Goal: Information Seeking & Learning: Check status

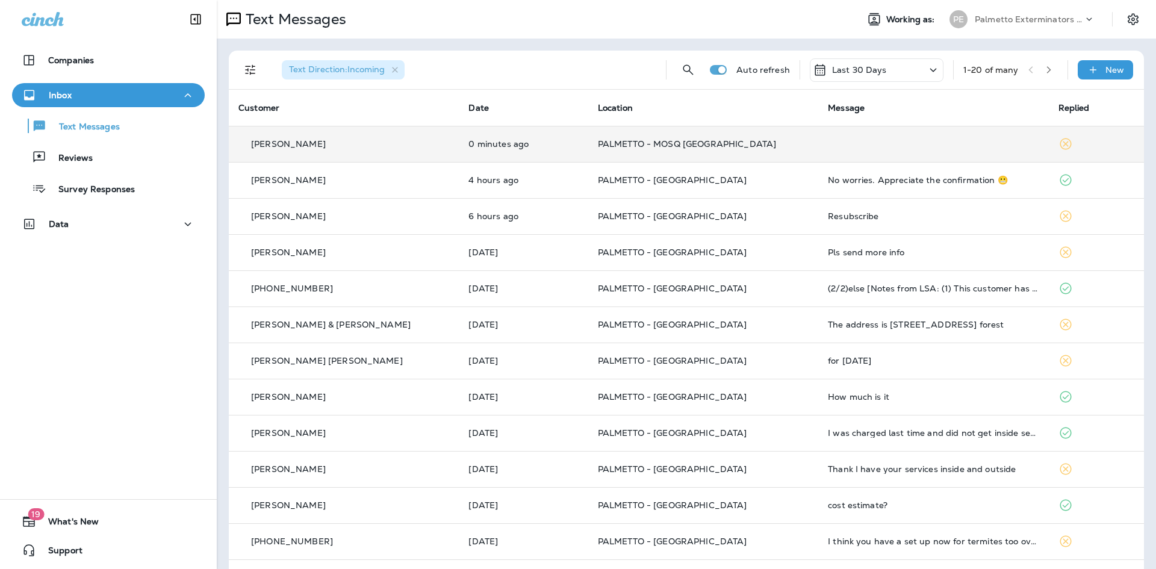
click at [687, 150] on td "PALMETTO - MOSQ [GEOGRAPHIC_DATA]" at bounding box center [703, 144] width 230 height 36
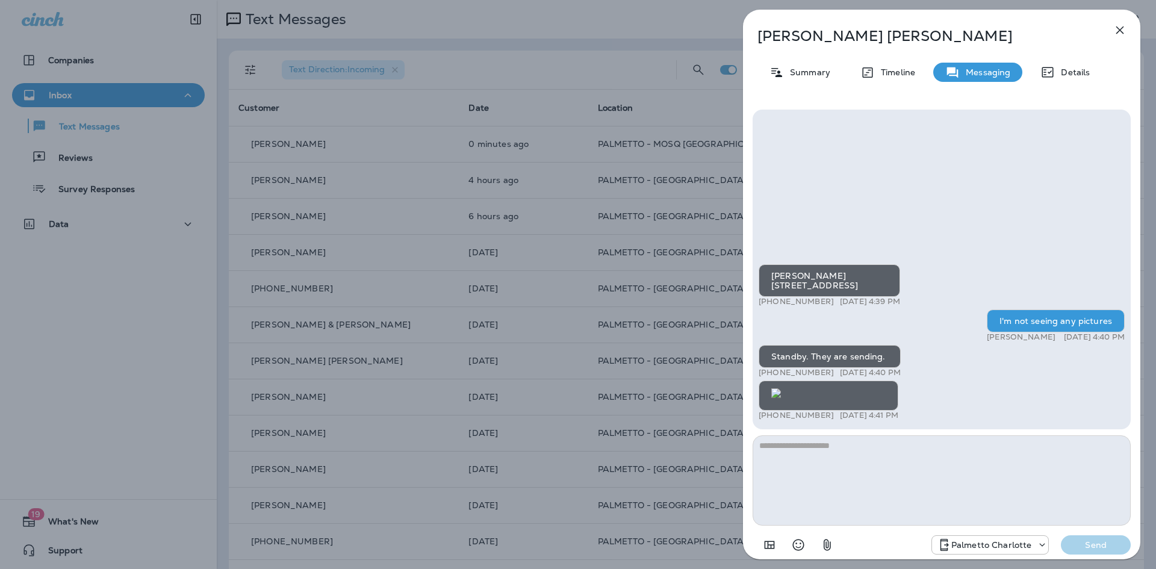
scroll to position [-95, 0]
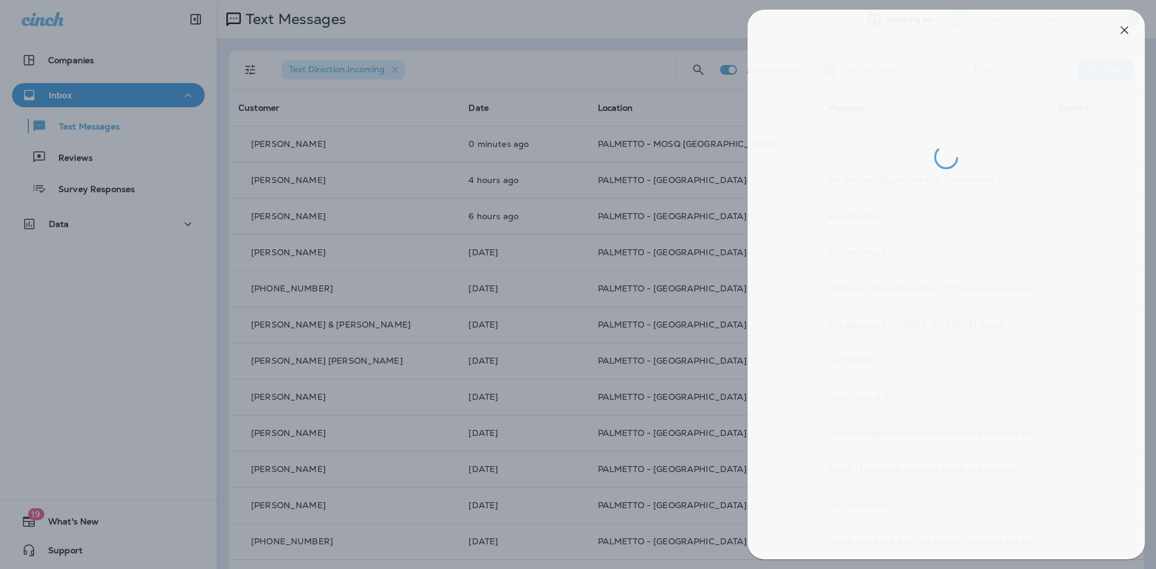
click at [635, 266] on div at bounding box center [583, 284] width 1156 height 569
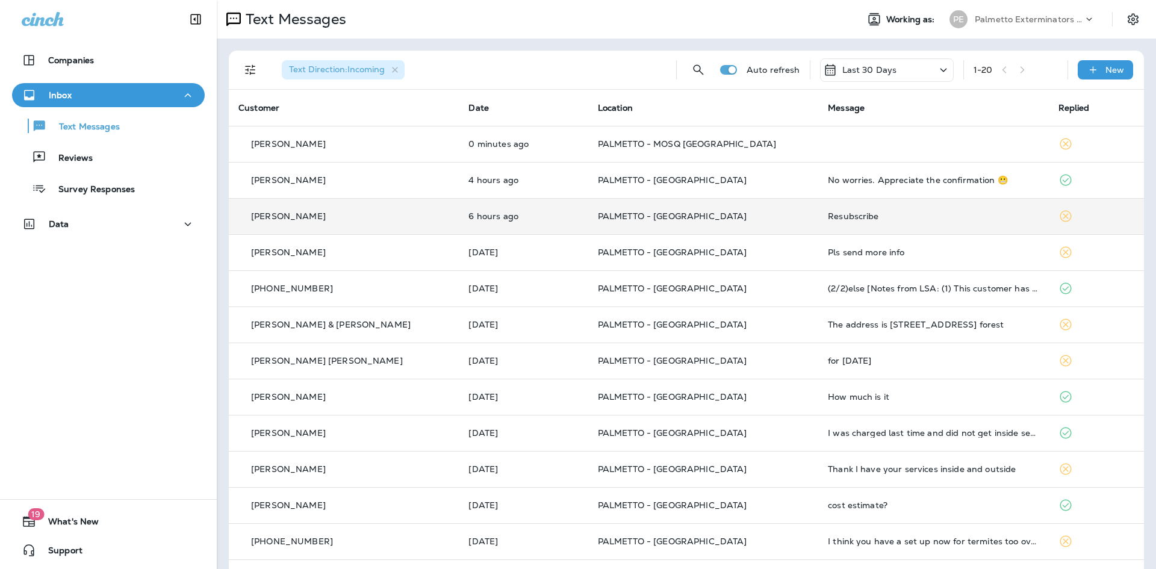
click at [552, 212] on td "6 hours ago" at bounding box center [523, 216] width 129 height 36
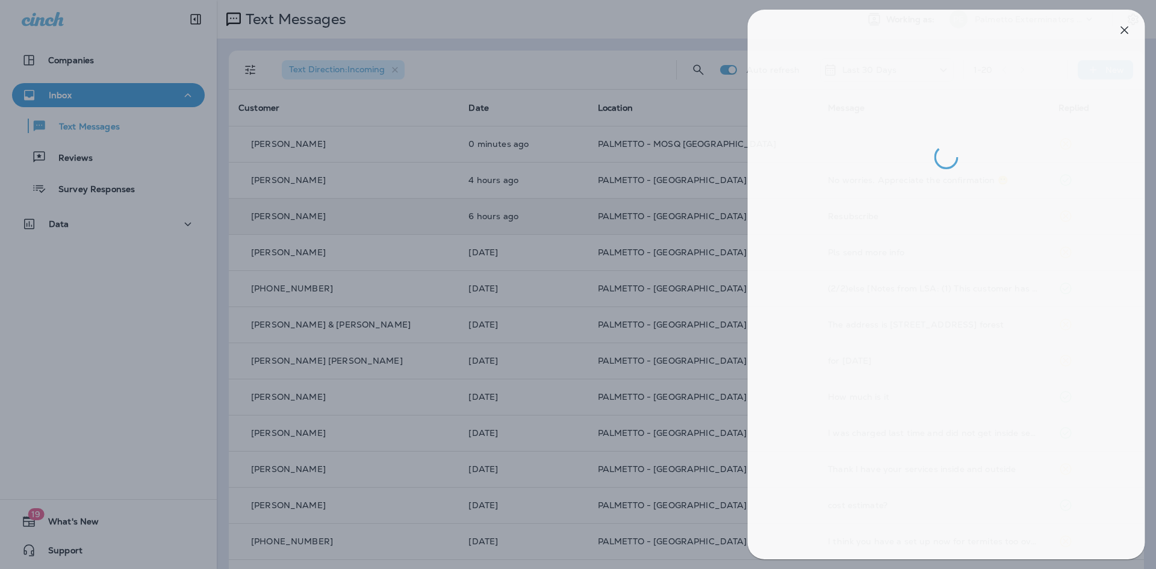
drag, startPoint x: 517, startPoint y: 169, endPoint x: 522, endPoint y: 175, distance: 7.3
click at [517, 172] on div at bounding box center [583, 284] width 1156 height 569
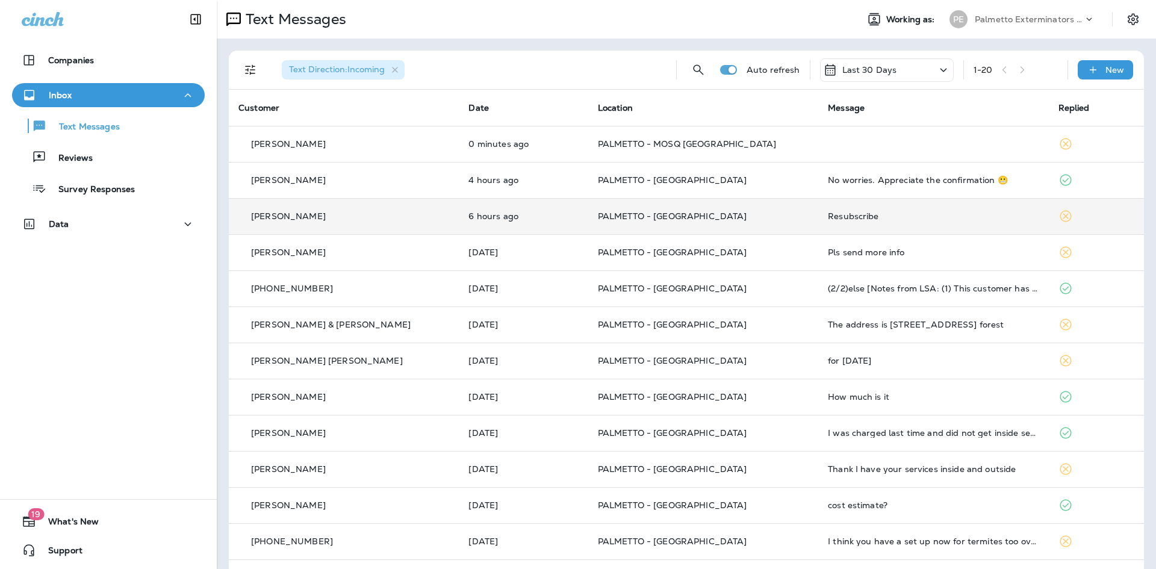
click at [522, 175] on td "4 hours ago" at bounding box center [523, 180] width 129 height 36
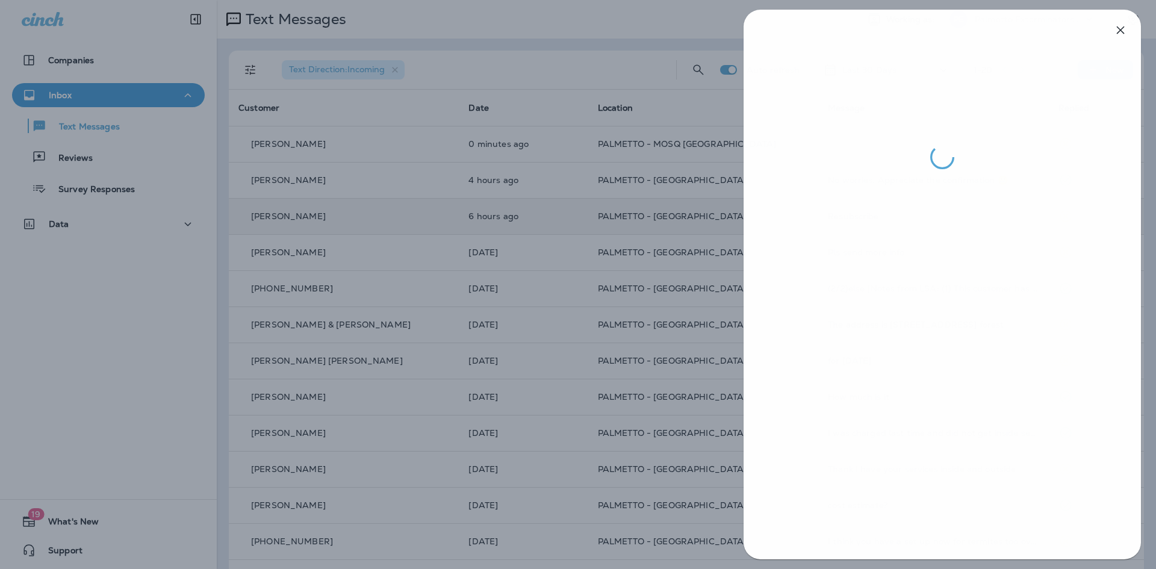
click at [507, 324] on div at bounding box center [579, 284] width 1156 height 569
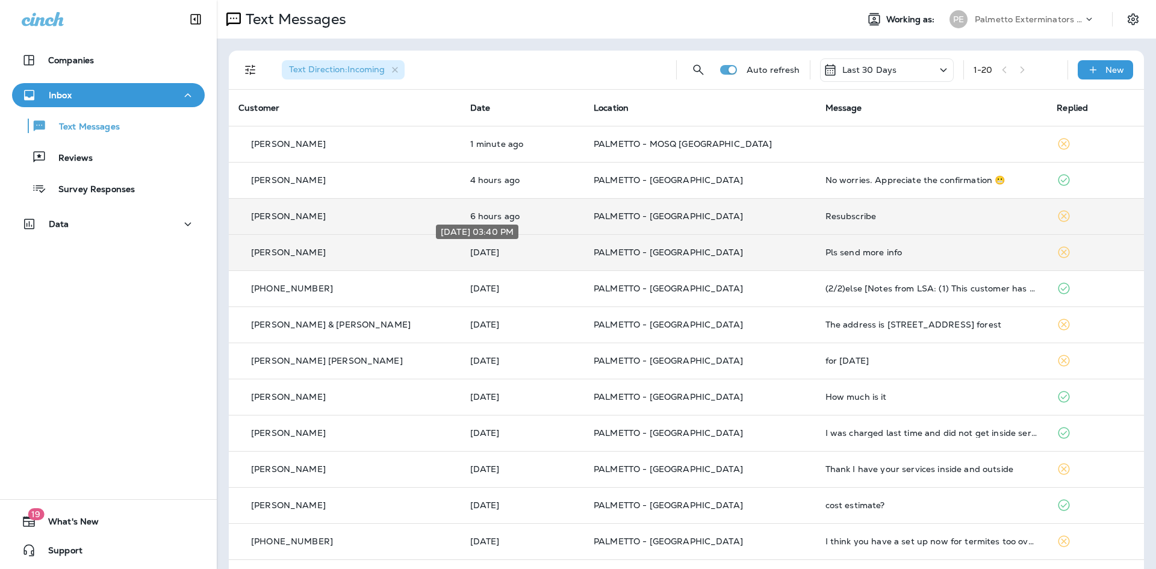
click at [523, 255] on p "[DATE]" at bounding box center [522, 253] width 104 height 10
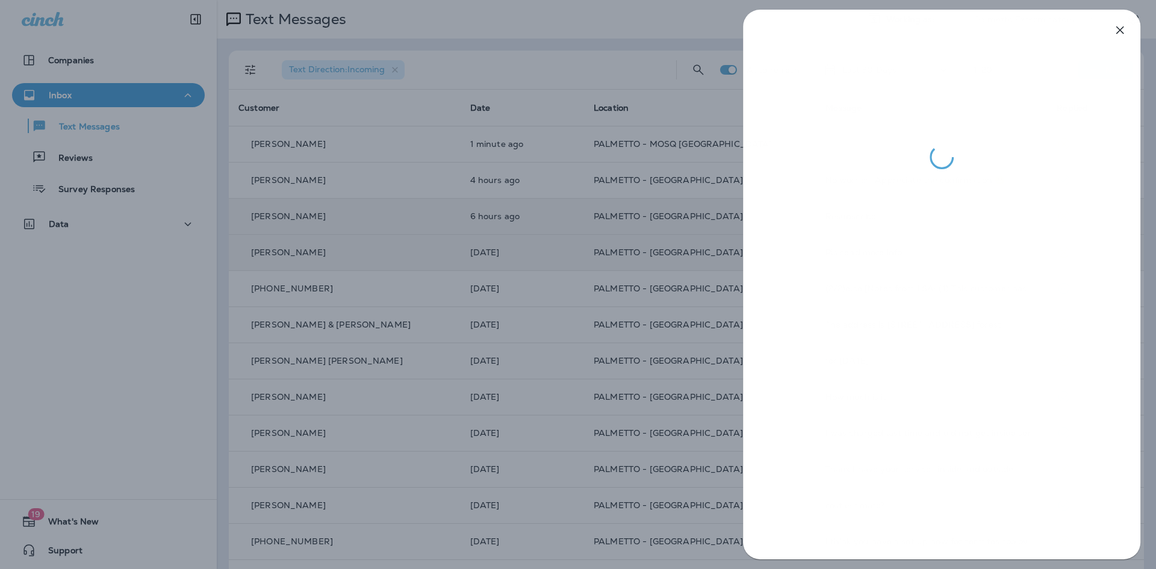
click at [599, 326] on div at bounding box center [578, 284] width 1156 height 569
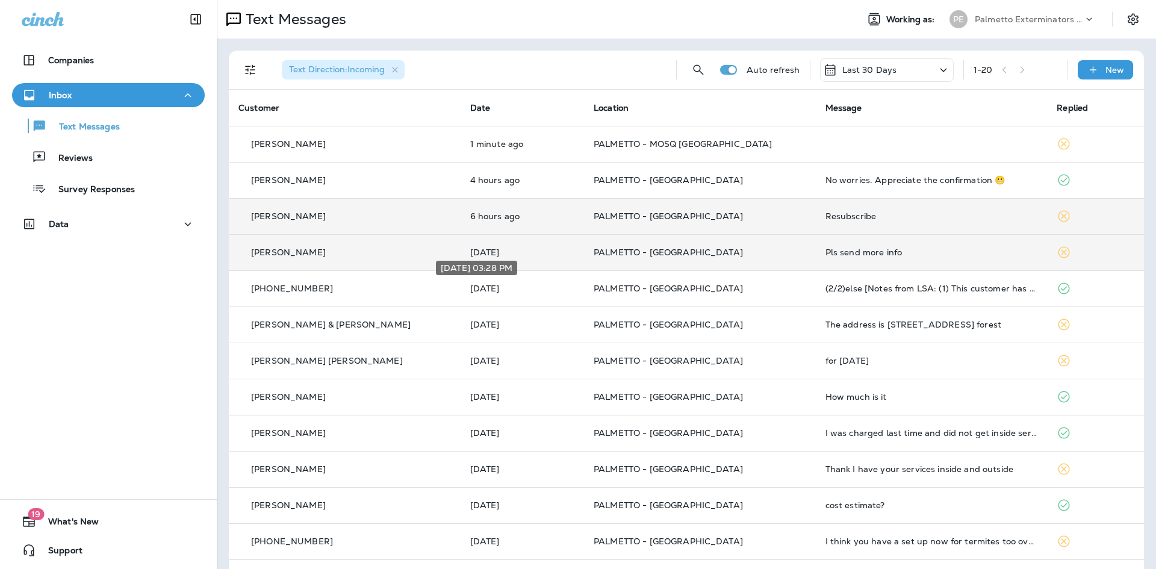
click at [481, 288] on p "[DATE]" at bounding box center [522, 289] width 104 height 10
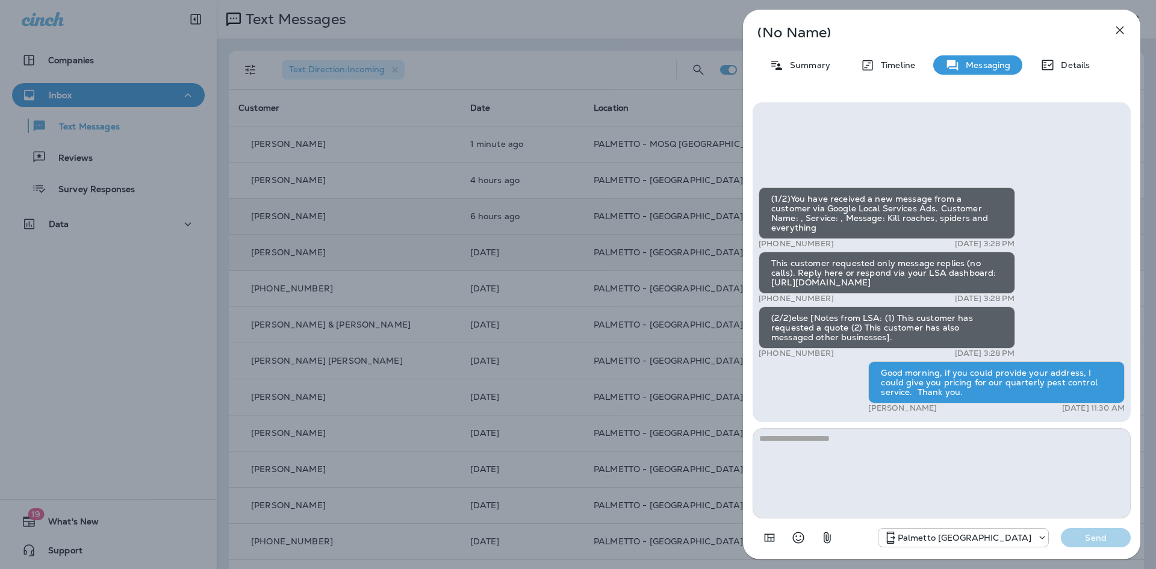
click at [467, 235] on div "(No Name) Summary Timeline Messaging Details (1/2)You have received a new messa…" at bounding box center [578, 284] width 1156 height 569
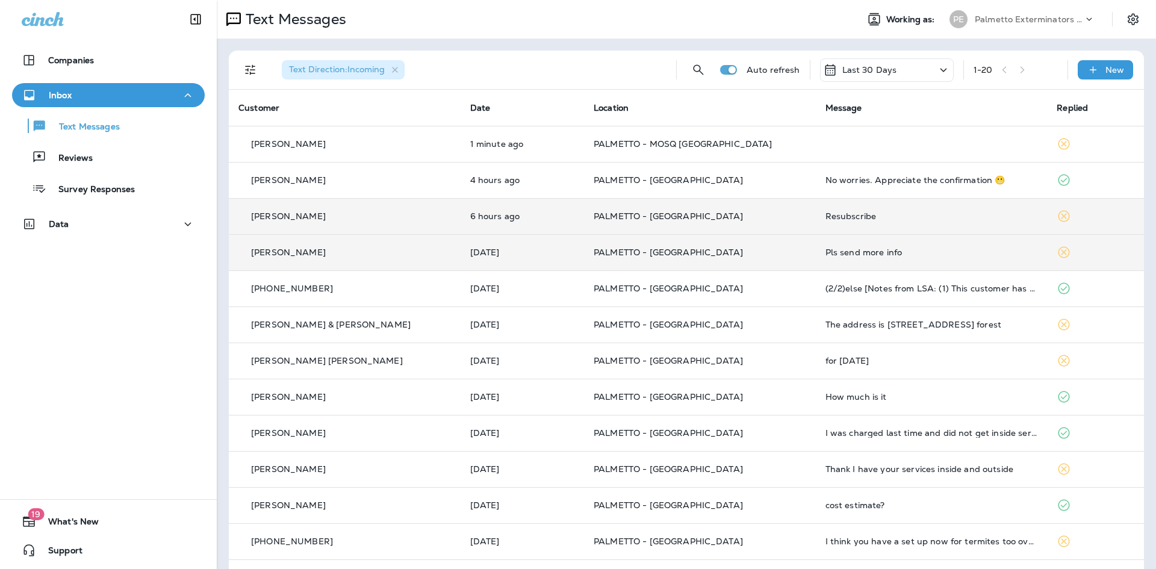
click at [477, 213] on div at bounding box center [578, 284] width 1156 height 569
click at [477, 213] on p "6 hours ago" at bounding box center [522, 216] width 104 height 10
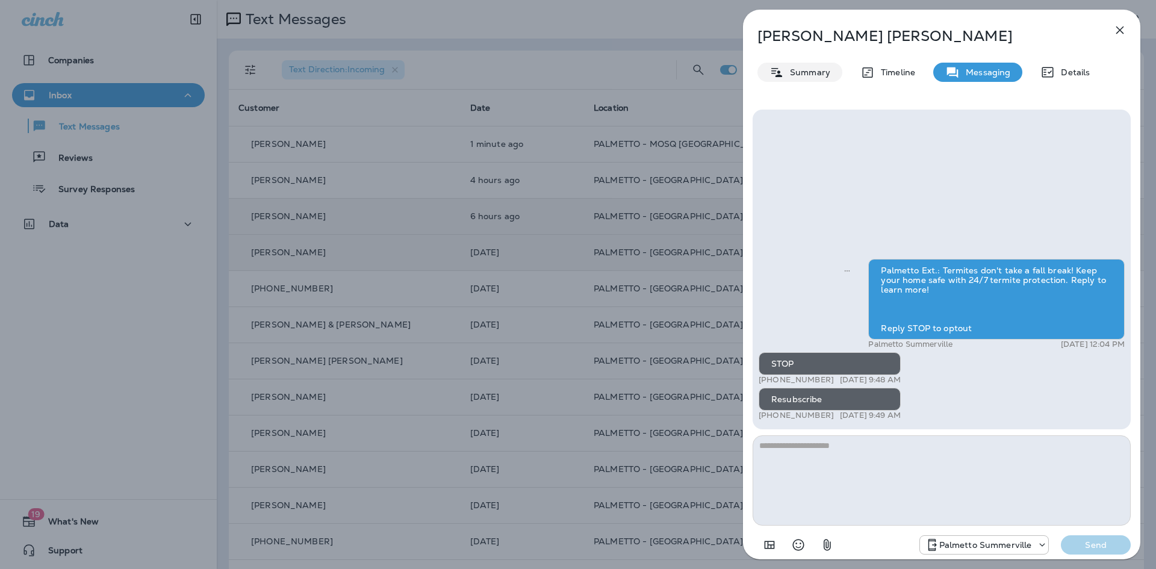
click at [792, 65] on div "Summary" at bounding box center [800, 72] width 85 height 19
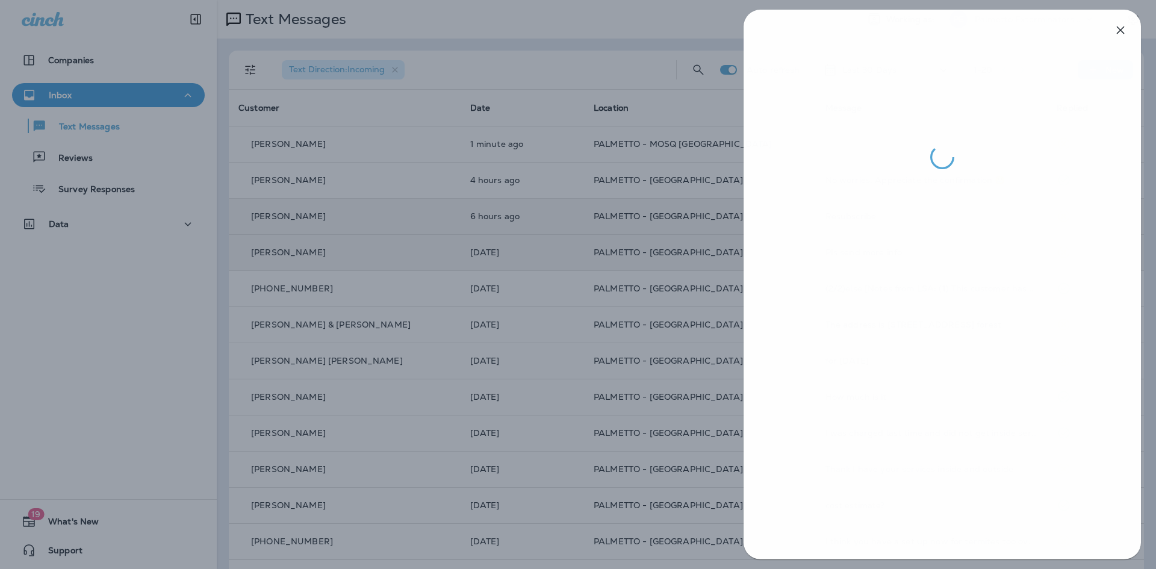
drag, startPoint x: 368, startPoint y: 280, endPoint x: 361, endPoint y: 287, distance: 9.8
click at [363, 285] on div at bounding box center [579, 284] width 1156 height 569
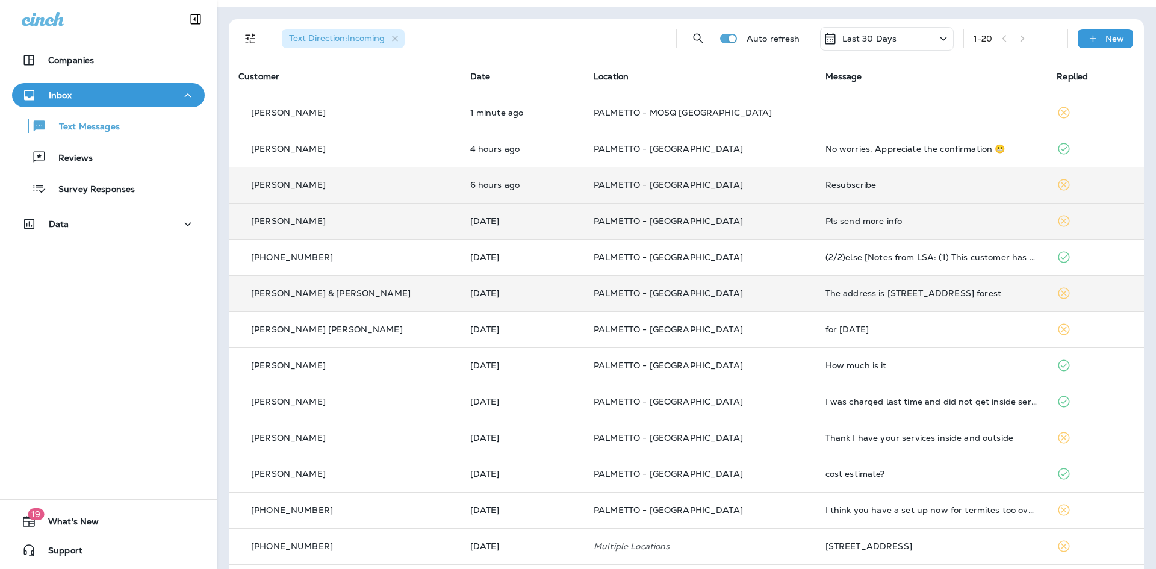
scroll to position [60, 0]
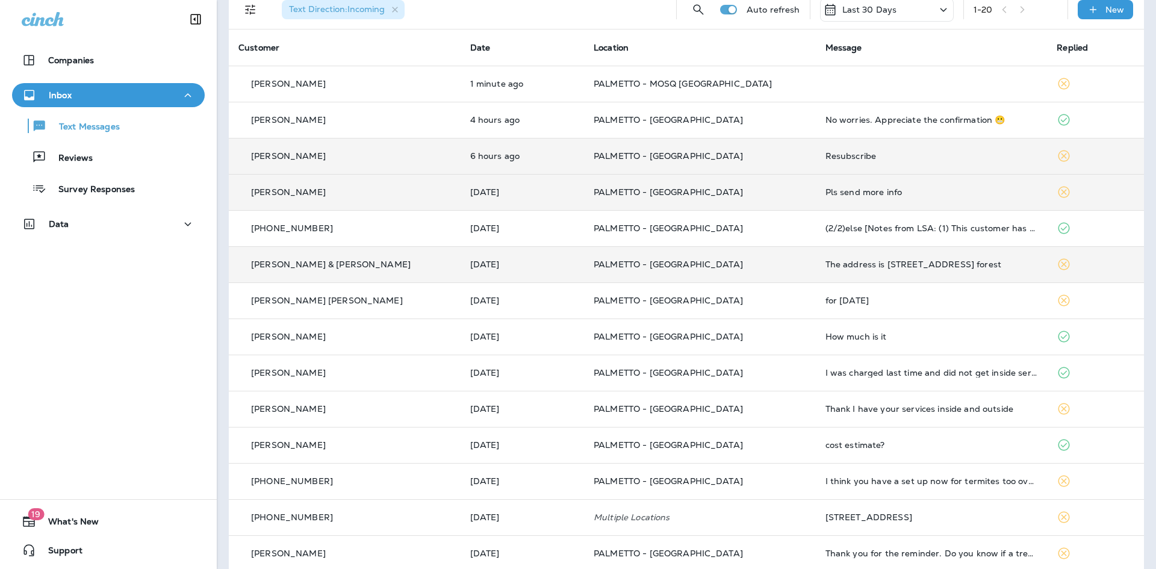
click at [382, 263] on div "[PERSON_NAME] & [PERSON_NAME]" at bounding box center [345, 264] width 213 height 13
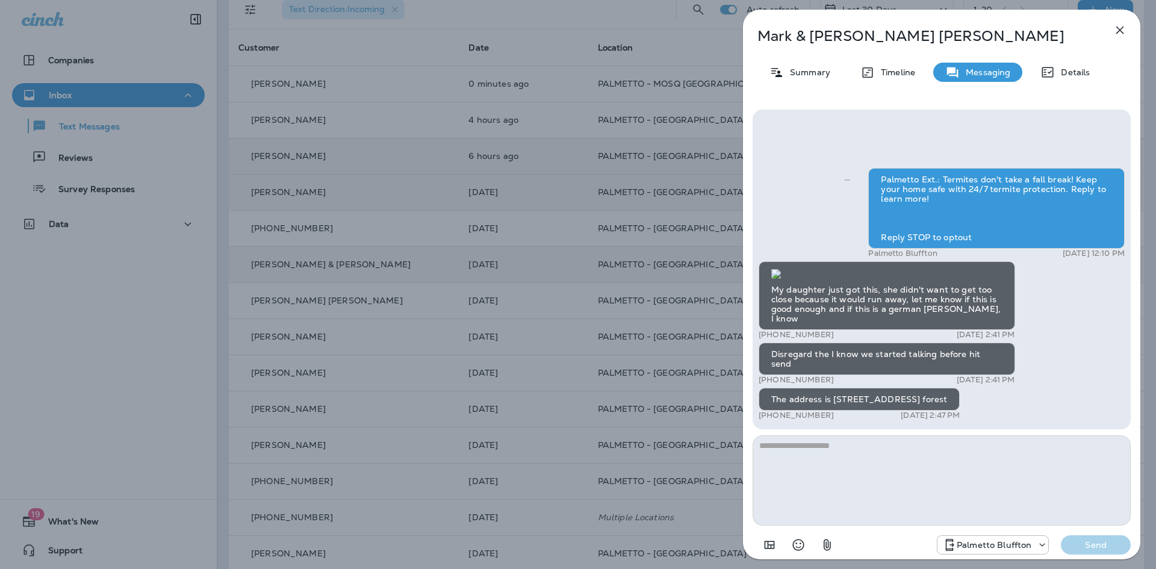
scroll to position [1, 0]
click at [363, 367] on div "[PERSON_NAME] & [PERSON_NAME] Summary Timeline Messaging Details Palmetto Ext.:…" at bounding box center [578, 284] width 1156 height 569
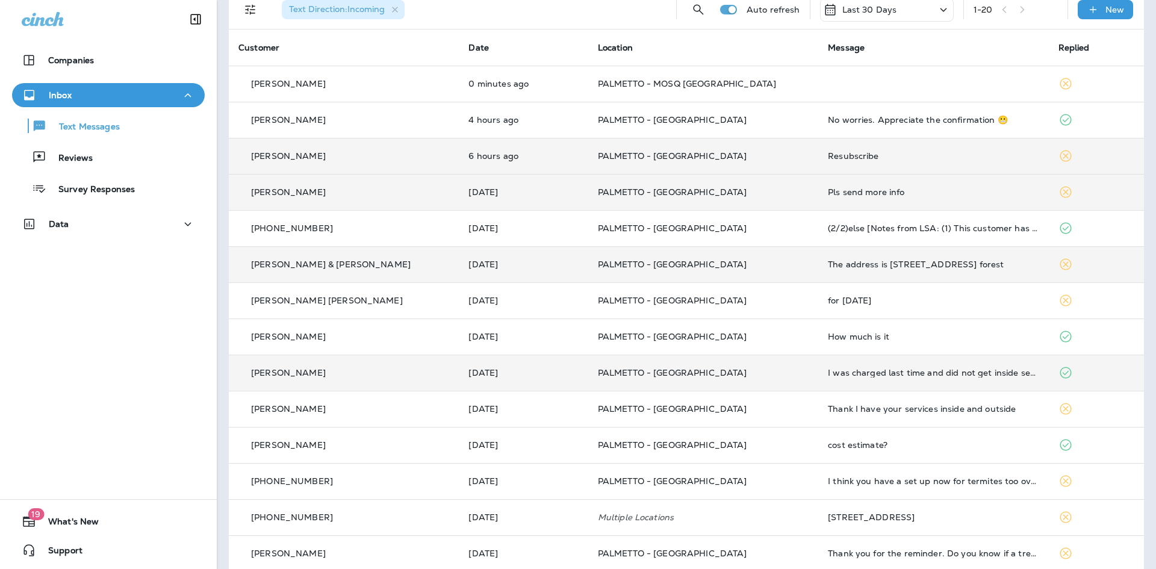
click at [588, 369] on td "PALMETTO - [GEOGRAPHIC_DATA]" at bounding box center [703, 373] width 230 height 36
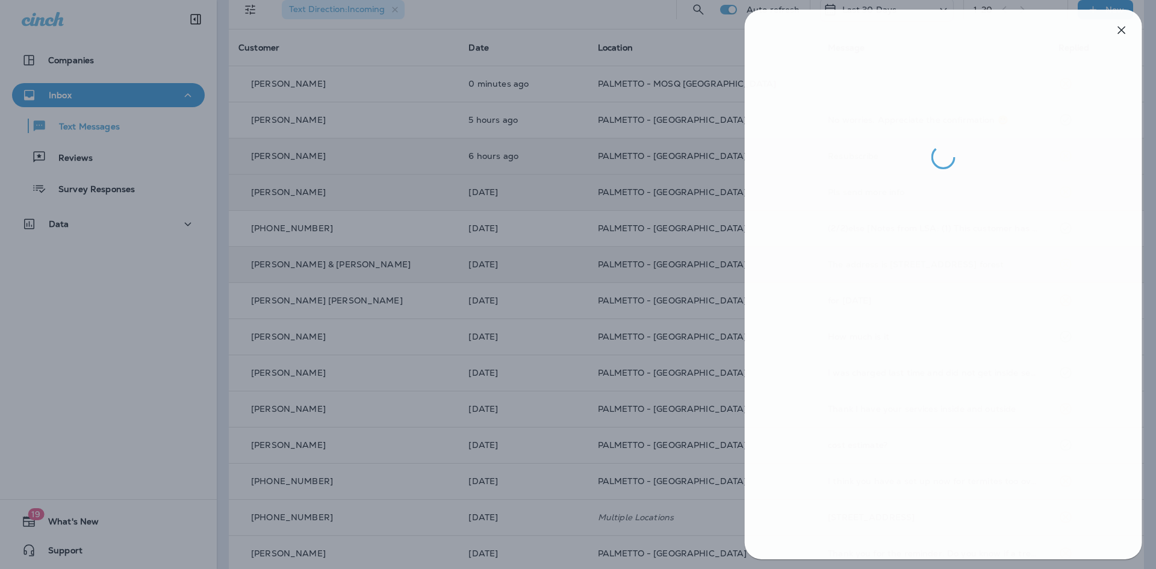
click at [425, 332] on div at bounding box center [580, 284] width 1156 height 569
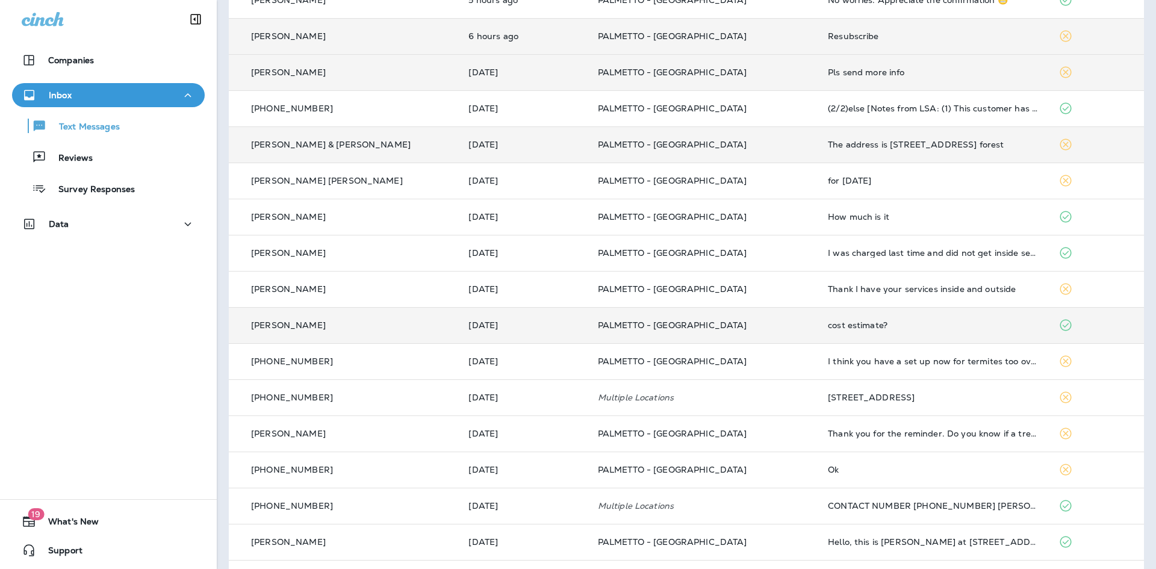
scroll to position [181, 0]
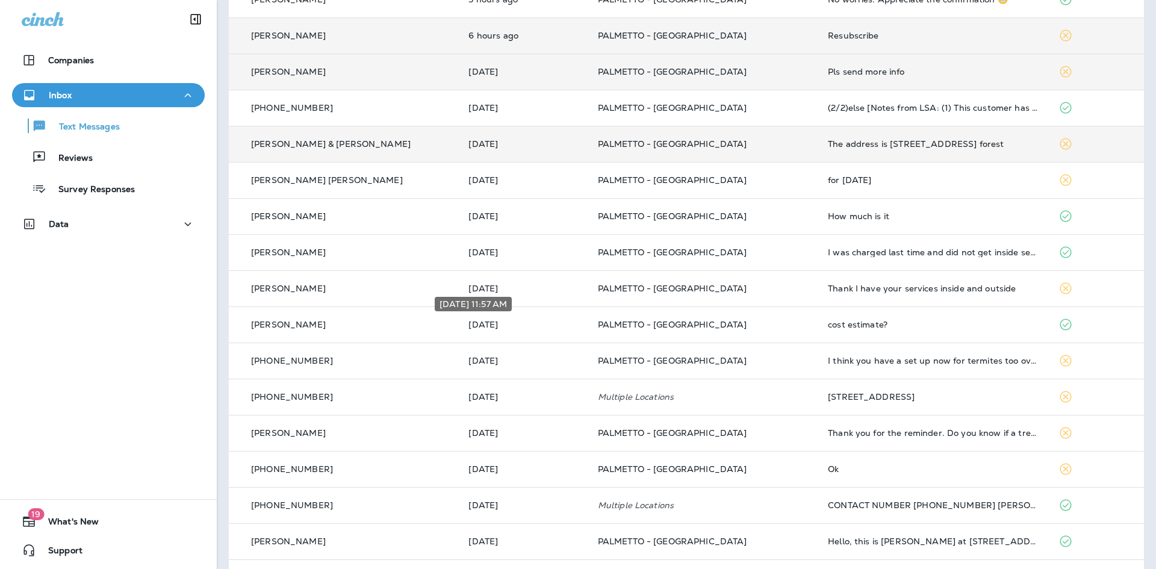
click at [490, 296] on div "[DATE] 11:57 AM" at bounding box center [474, 308] width 80 height 24
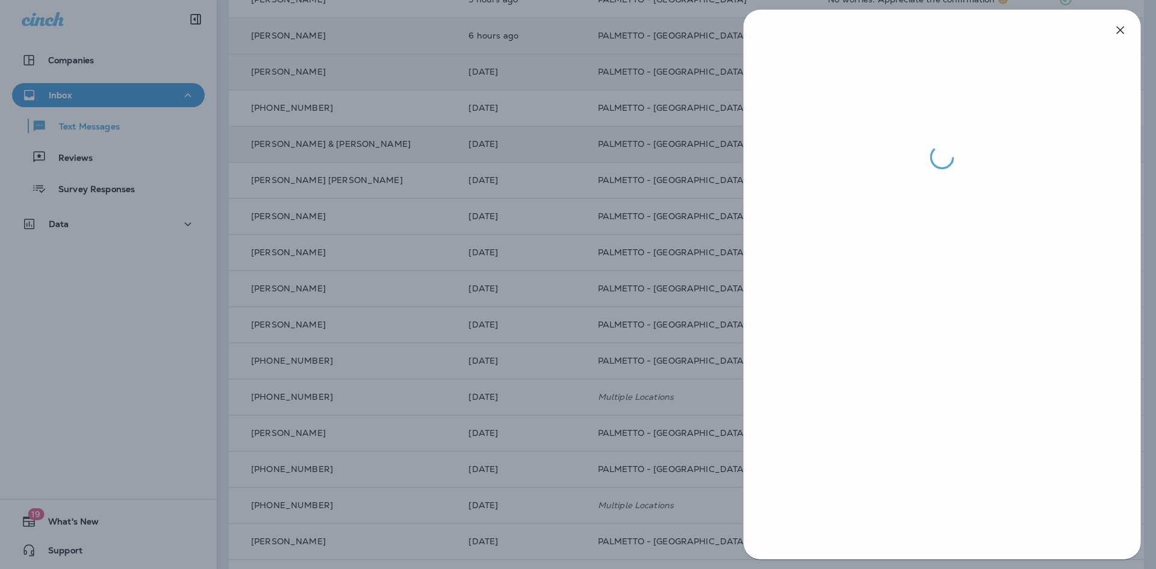
click at [500, 344] on div at bounding box center [579, 284] width 1156 height 569
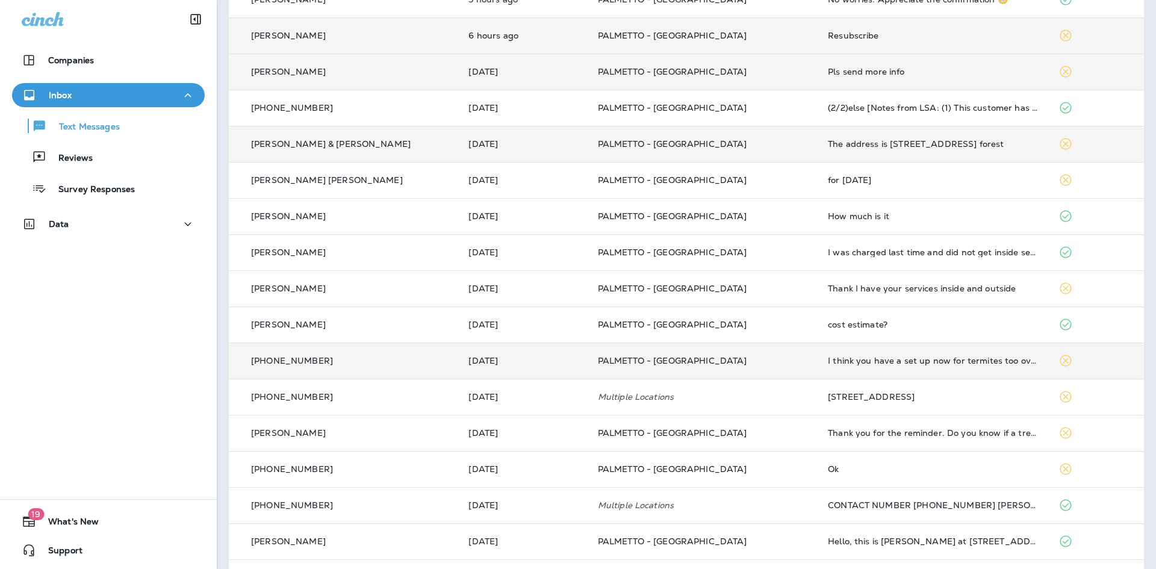
click at [771, 378] on td "PALMETTO - [GEOGRAPHIC_DATA]" at bounding box center [703, 361] width 230 height 36
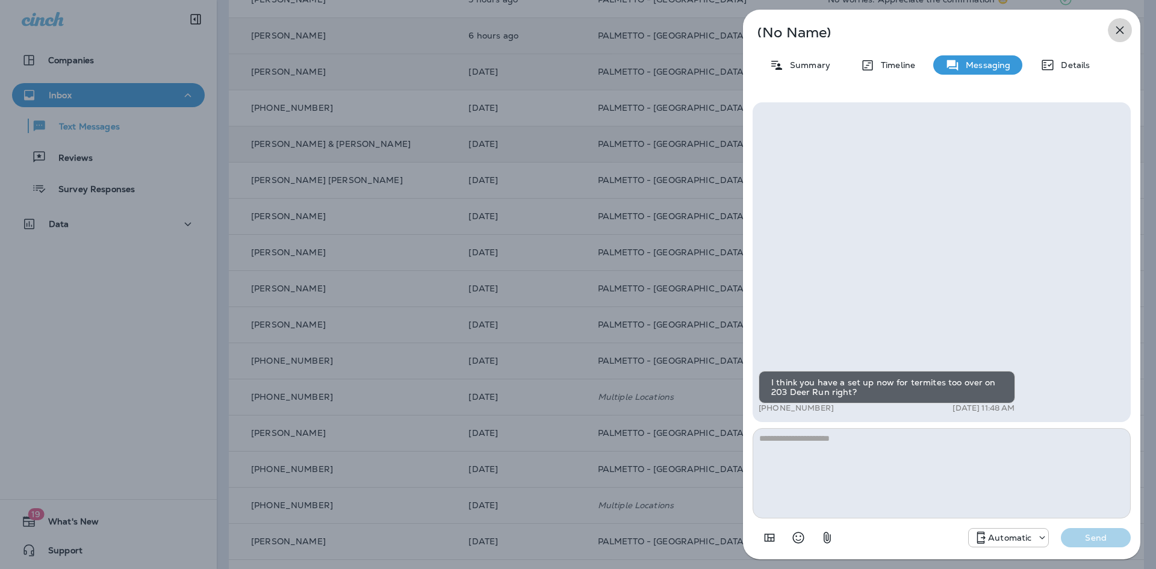
click at [1112, 39] on button "button" at bounding box center [1120, 30] width 24 height 24
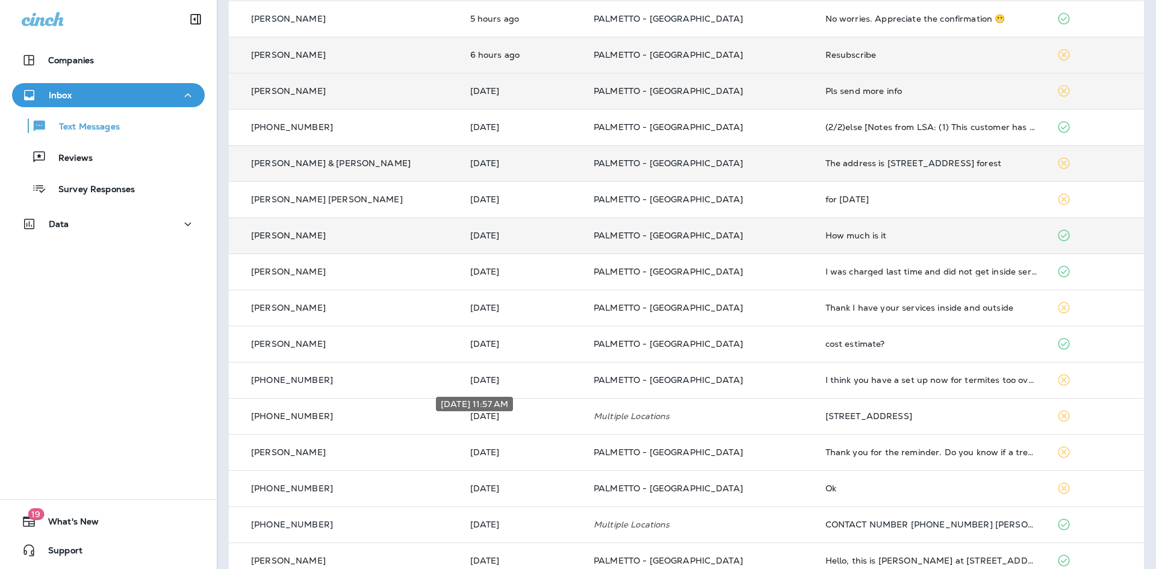
scroll to position [60, 0]
